Goal: Information Seeking & Learning: Learn about a topic

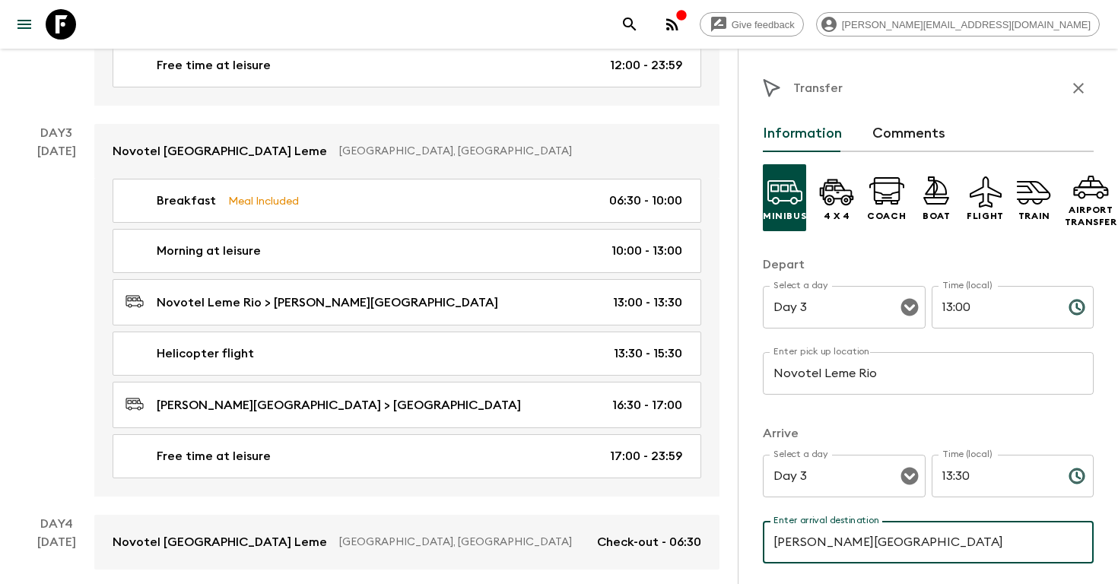
click at [636, 25] on icon "search adventures" at bounding box center [629, 23] width 13 height 13
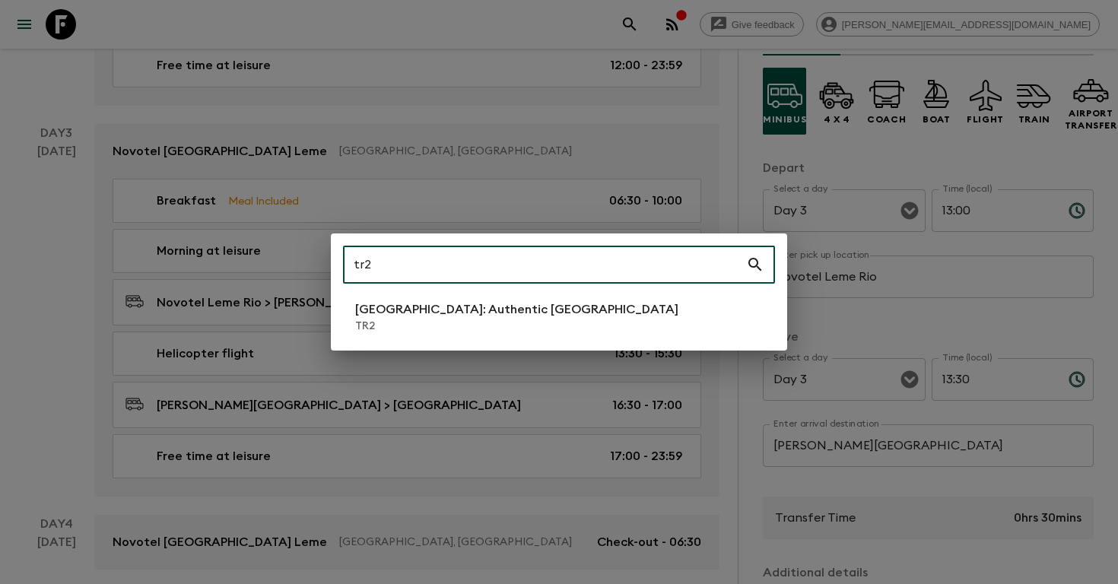
type input "tr2"
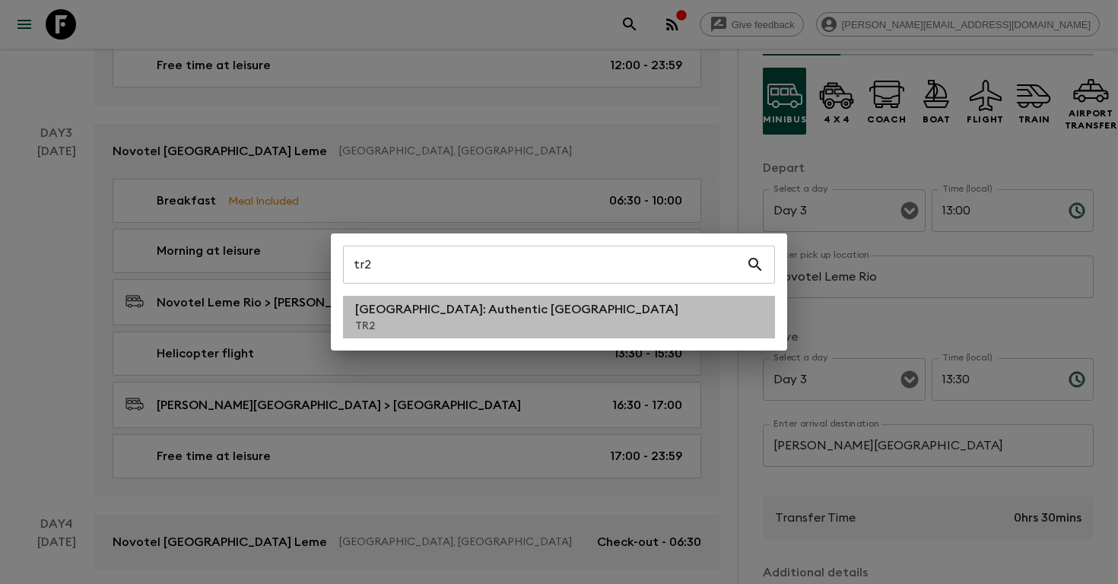
click at [503, 317] on p "[GEOGRAPHIC_DATA]: Authentic [GEOGRAPHIC_DATA]" at bounding box center [516, 309] width 323 height 18
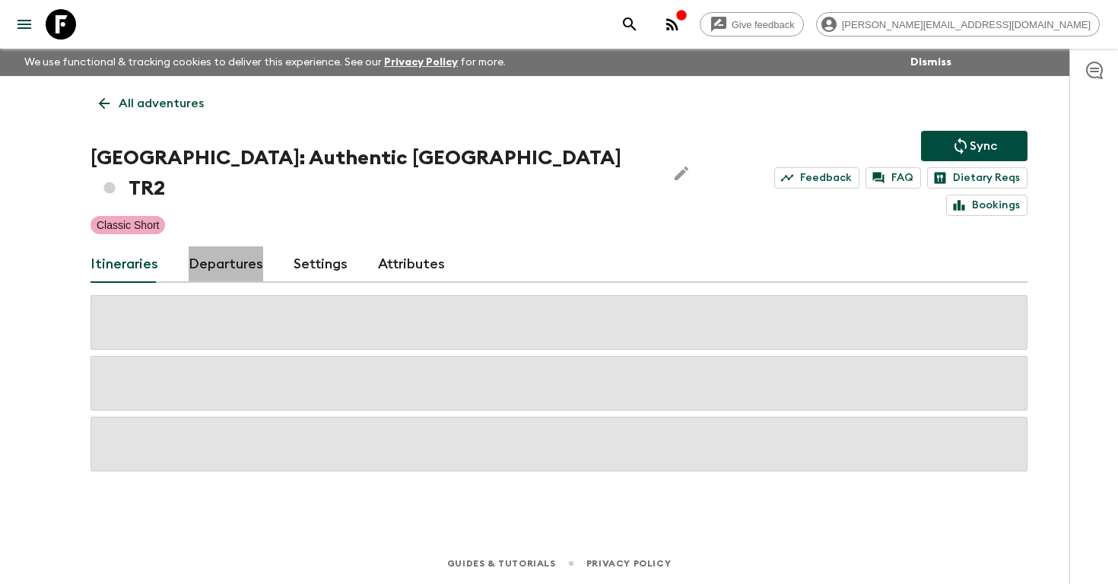
click at [230, 246] on link "Departures" at bounding box center [226, 264] width 75 height 36
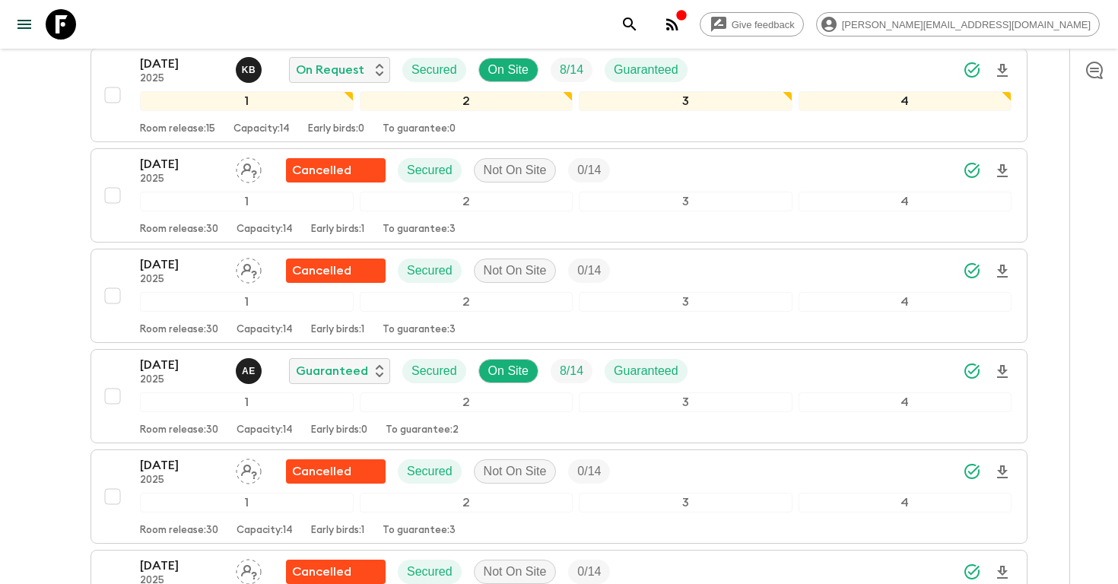
scroll to position [2359, 0]
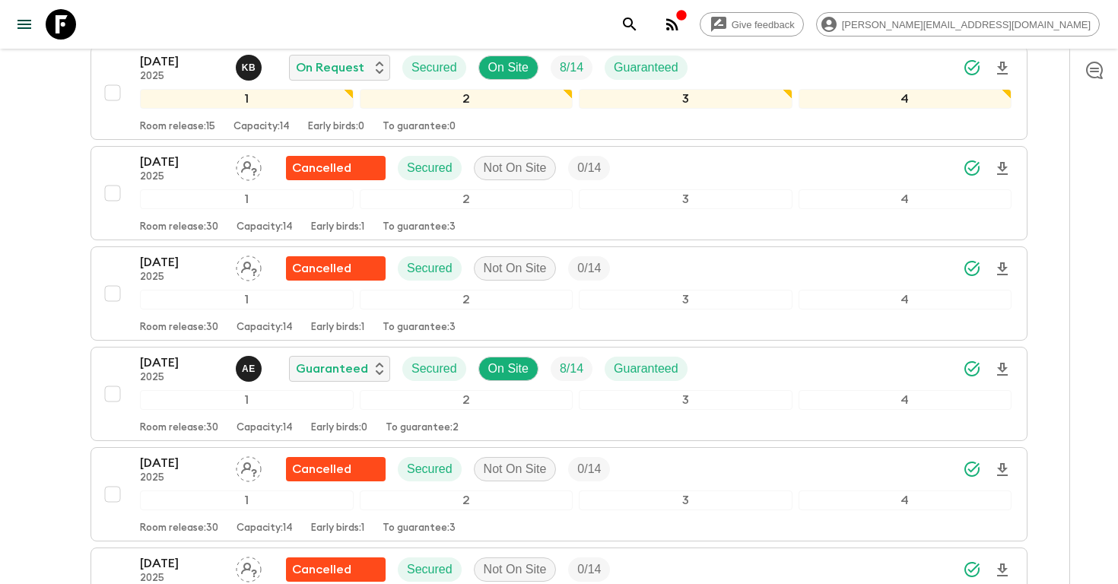
click at [636, 26] on icon "search adventures" at bounding box center [629, 23] width 13 height 13
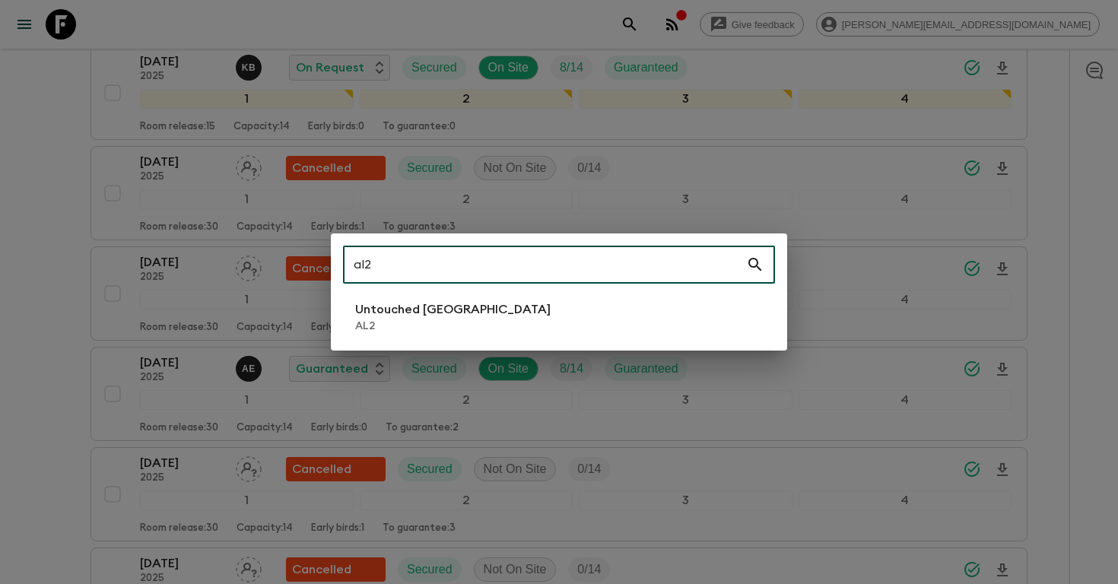
type input "al2"
click at [566, 316] on li "Untouched [GEOGRAPHIC_DATA] AL2" at bounding box center [559, 317] width 432 height 43
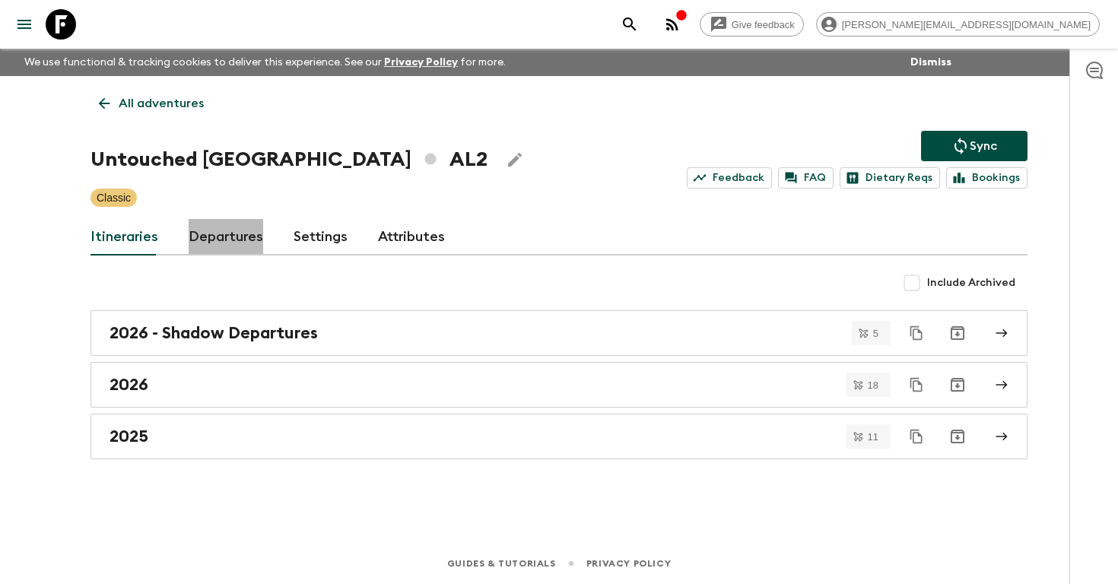
click at [230, 243] on link "Departures" at bounding box center [226, 237] width 75 height 36
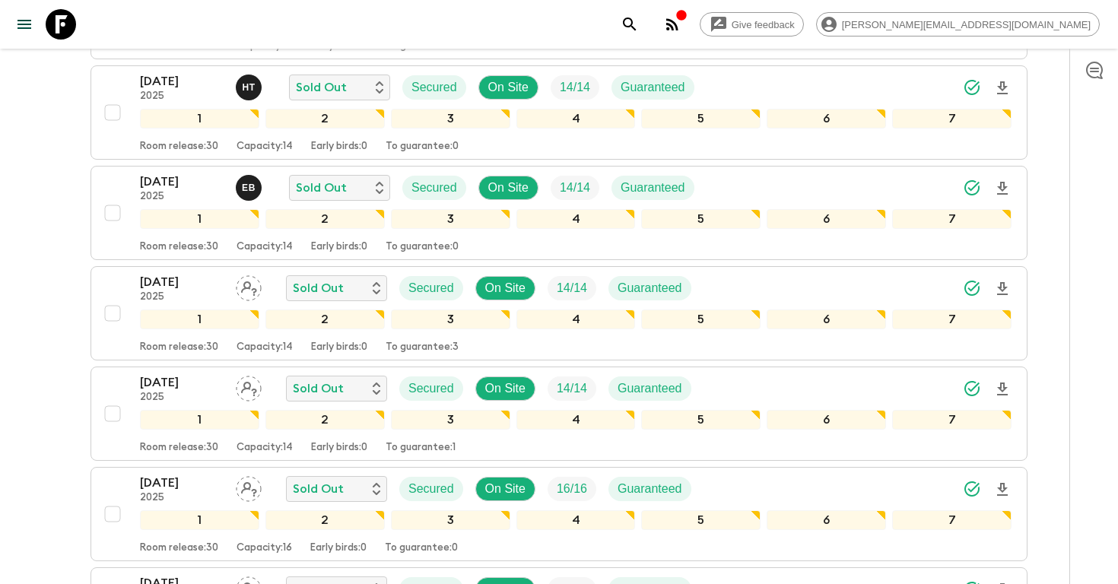
scroll to position [823, 0]
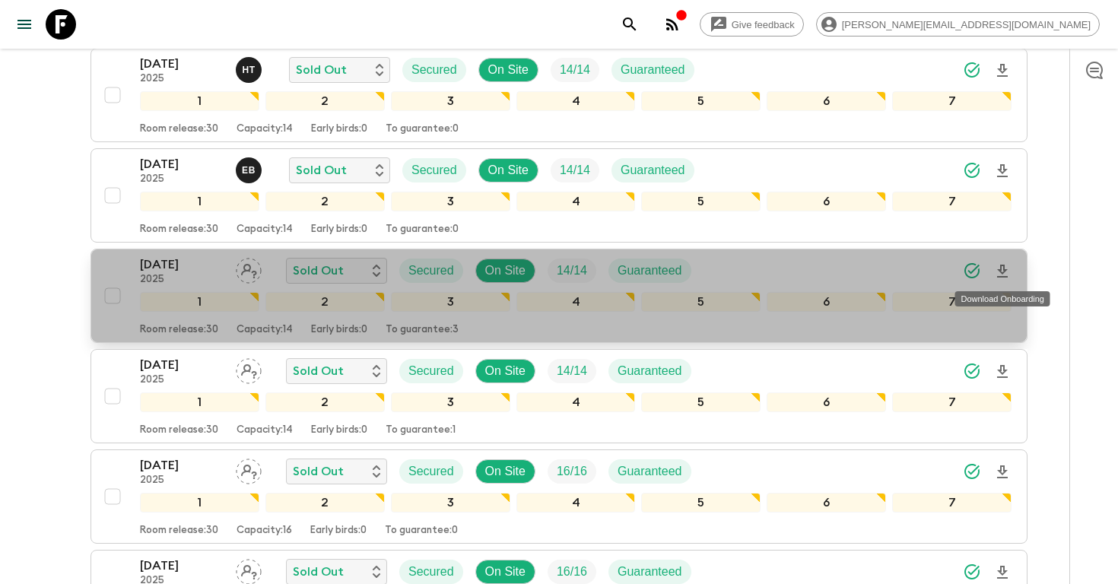
click at [1004, 272] on icon "Download Onboarding" at bounding box center [1002, 271] width 18 height 18
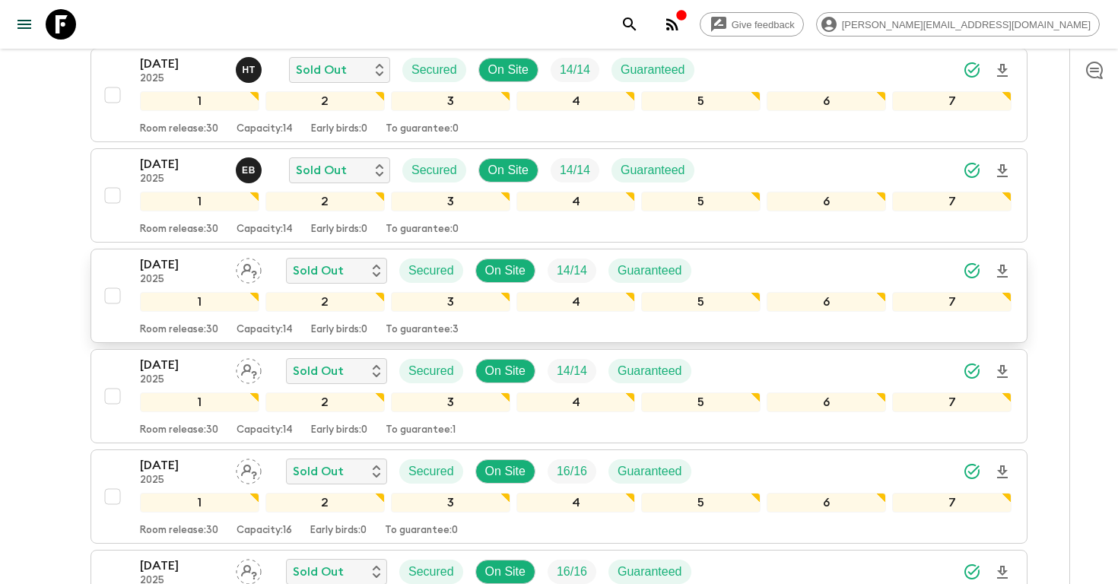
click at [639, 25] on icon "search adventures" at bounding box center [629, 24] width 18 height 18
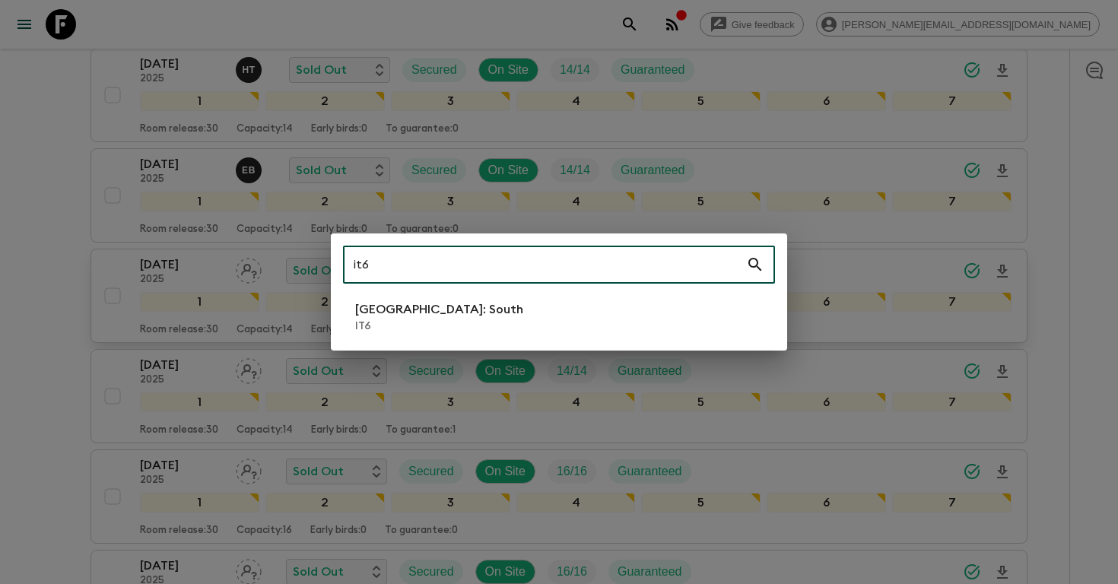
type input "it6"
click at [443, 307] on li "[GEOGRAPHIC_DATA]: South IT6" at bounding box center [559, 317] width 432 height 43
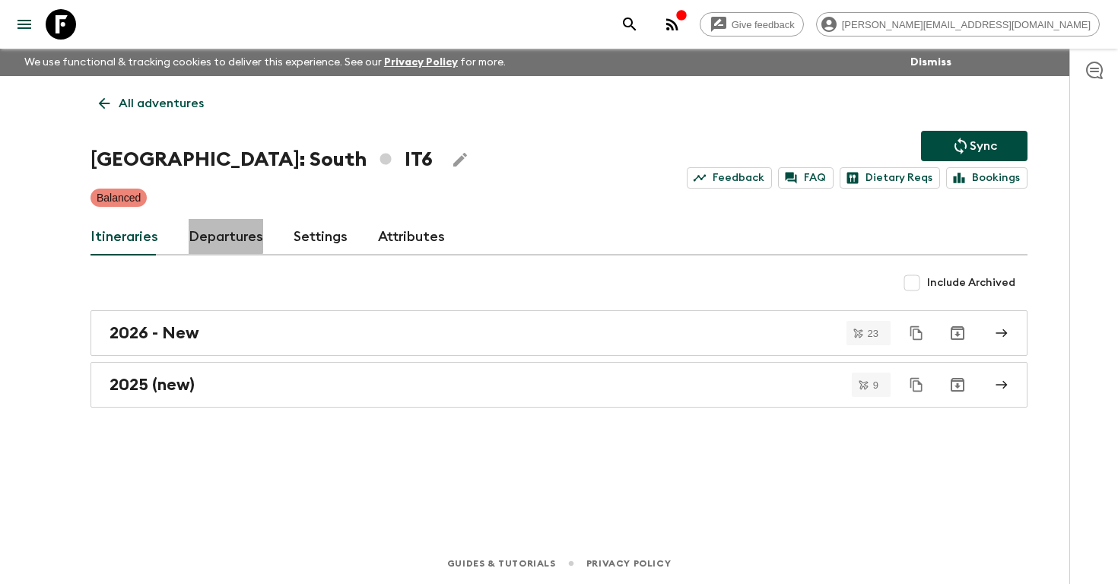
click at [217, 234] on link "Departures" at bounding box center [226, 237] width 75 height 36
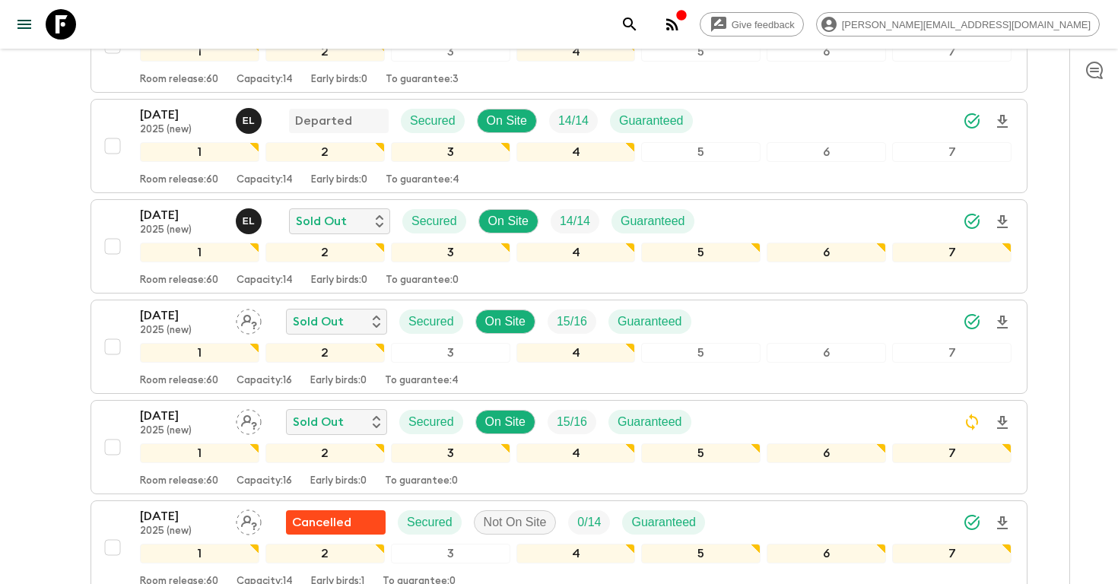
scroll to position [472, 0]
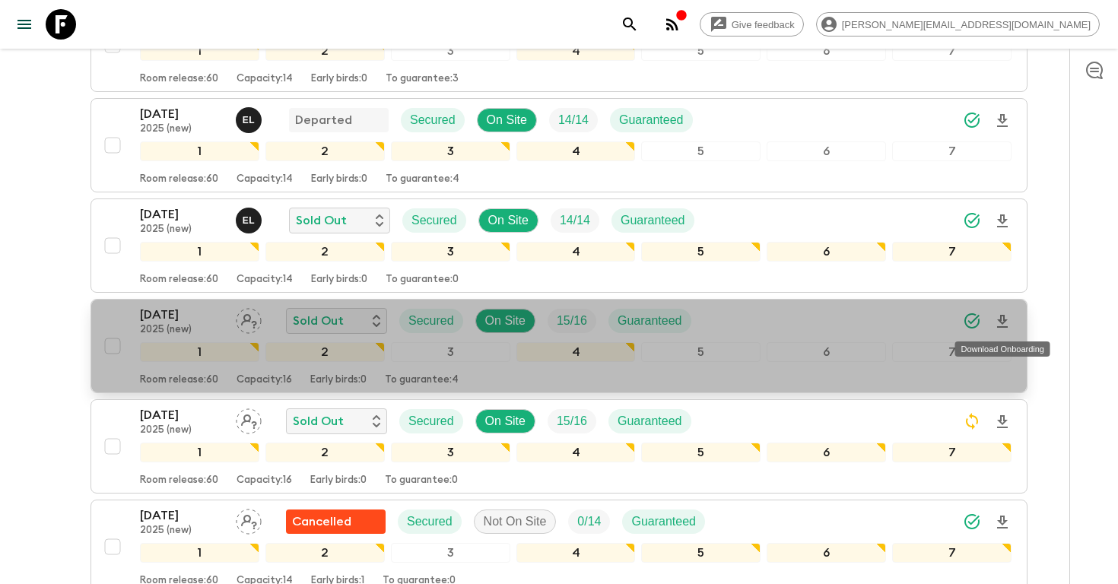
click at [998, 319] on icon "Download Onboarding" at bounding box center [1002, 321] width 11 height 13
